Goal: Find contact information: Find contact information

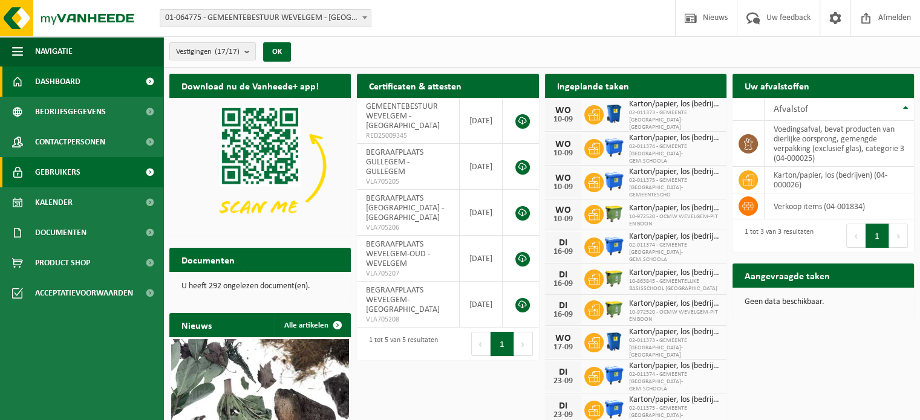
click at [50, 171] on span "Gebruikers" at bounding box center [57, 172] width 45 height 30
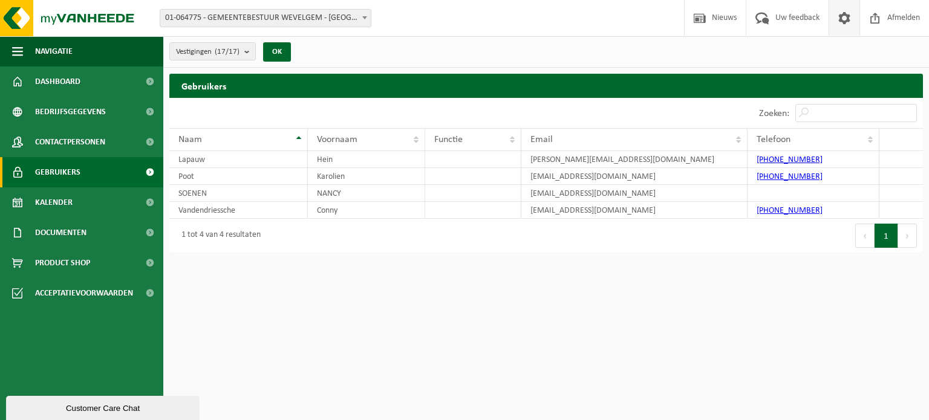
click at [843, 16] on span at bounding box center [844, 18] width 18 height 36
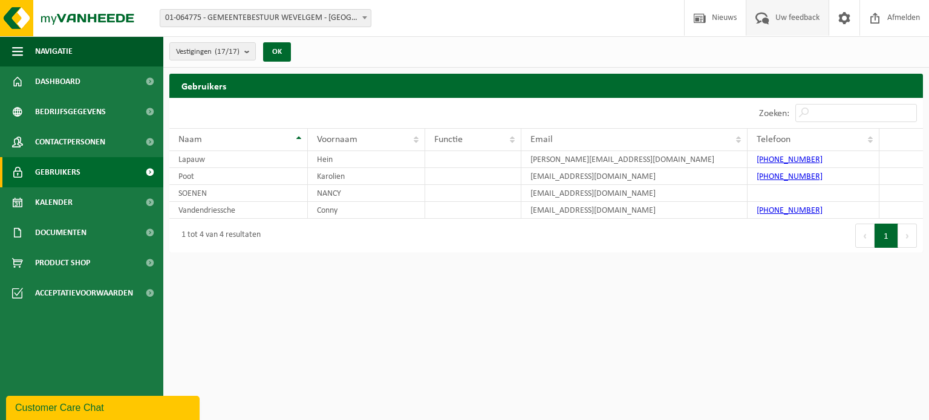
click at [788, 19] on span "Uw feedback" at bounding box center [797, 18] width 50 height 36
click at [796, 13] on span "Uw feedback" at bounding box center [797, 18] width 50 height 36
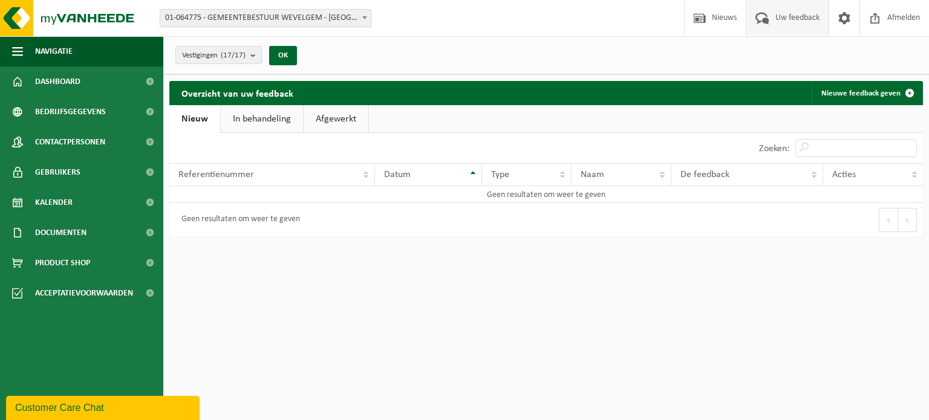
click at [246, 115] on link "In behandeling" at bounding box center [262, 119] width 82 height 28
click at [196, 116] on link "Nieuw" at bounding box center [193, 119] width 49 height 28
click at [334, 115] on link "Afgewerkt" at bounding box center [335, 119] width 65 height 28
click at [193, 122] on link "Nieuw" at bounding box center [193, 119] width 49 height 28
click at [60, 137] on span "Contactpersonen" at bounding box center [70, 142] width 70 height 30
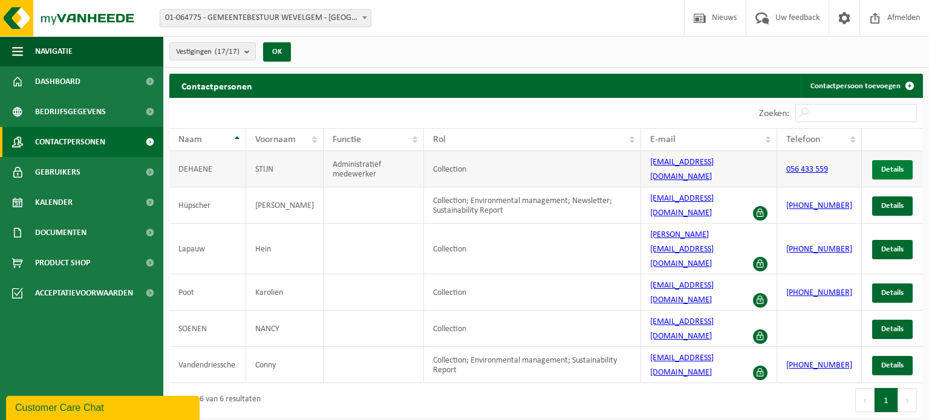
click at [887, 166] on span "Details" at bounding box center [892, 170] width 22 height 8
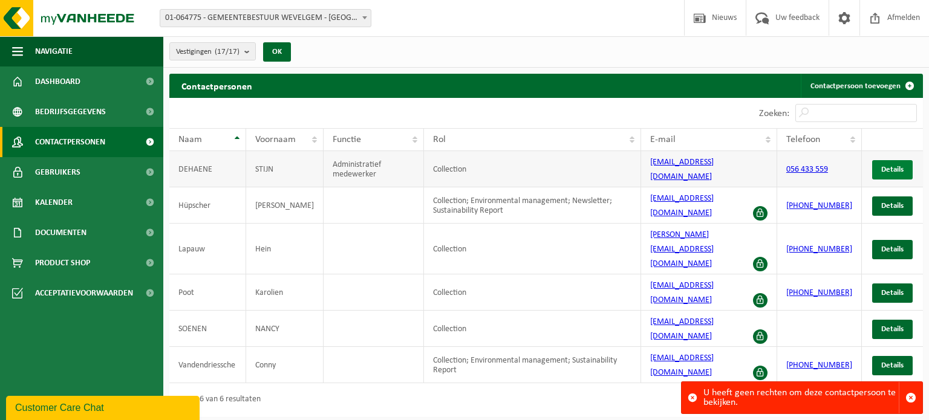
click at [889, 166] on span "Details" at bounding box center [892, 170] width 22 height 8
